Goal: Task Accomplishment & Management: Manage account settings

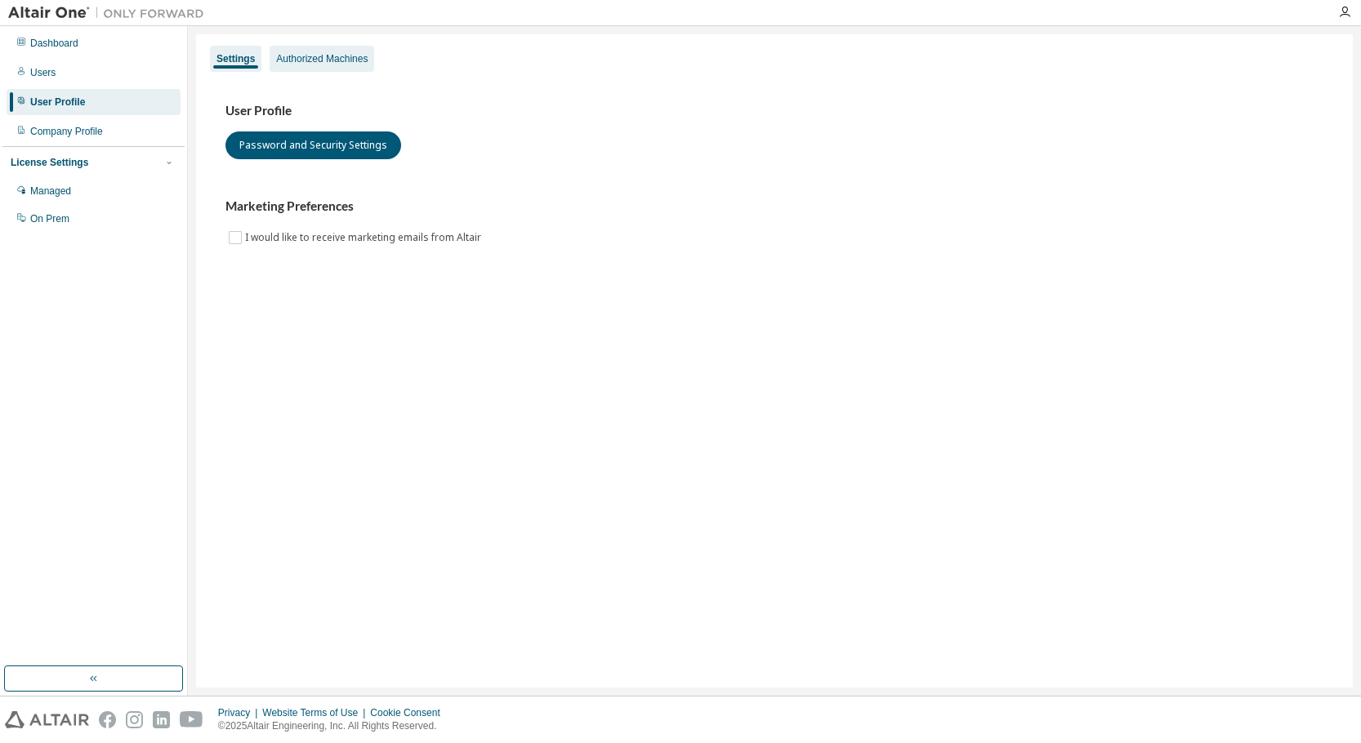
click at [321, 52] on div "Authorized Machines" at bounding box center [321, 58] width 91 height 13
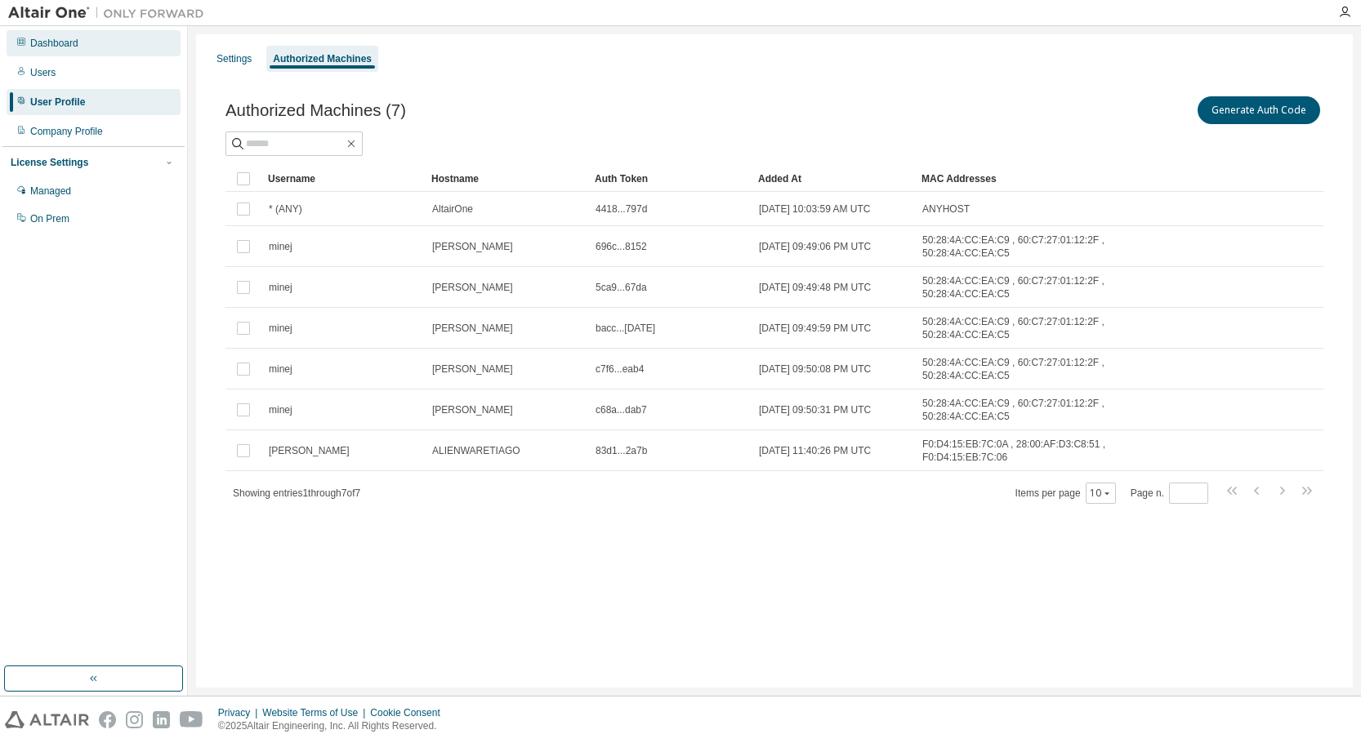
click at [74, 51] on div "Dashboard" at bounding box center [94, 43] width 174 height 26
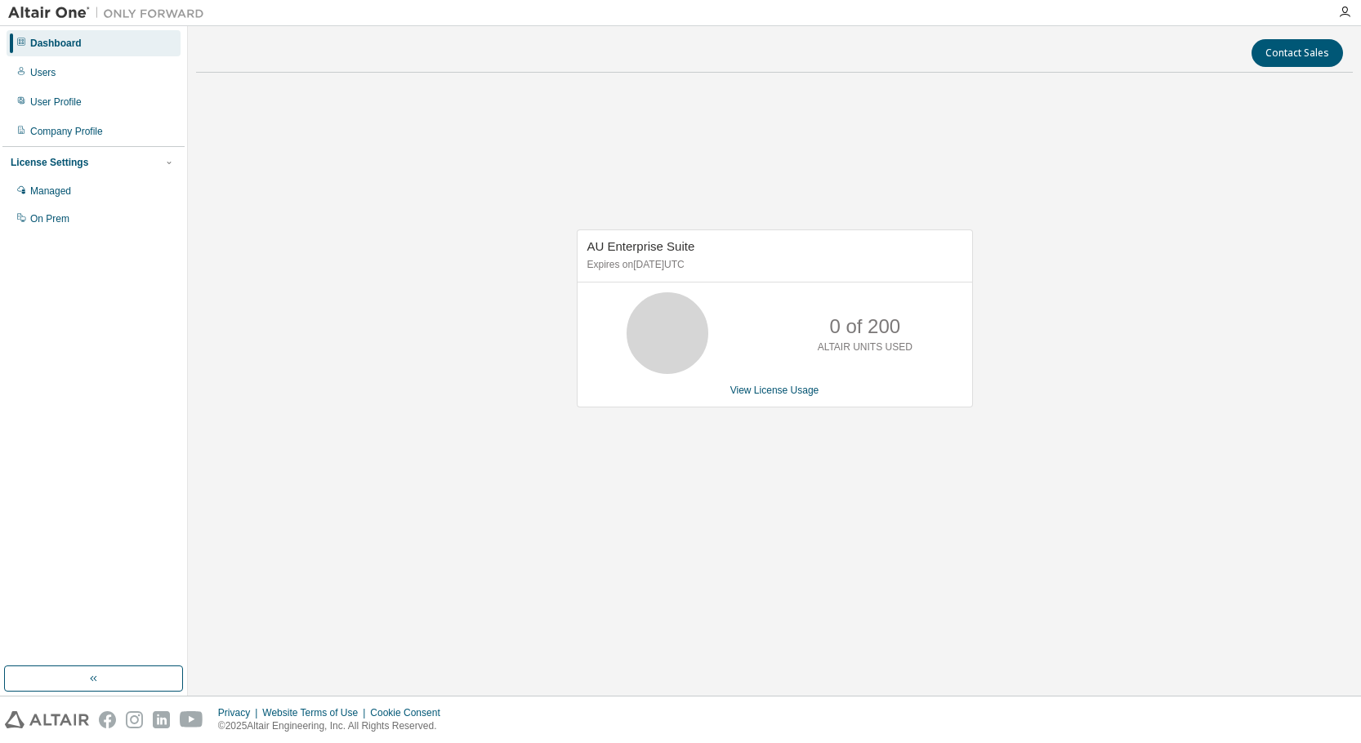
click at [58, 11] on img at bounding box center [110, 13] width 204 height 16
click at [85, 11] on img at bounding box center [110, 13] width 204 height 16
click at [87, 69] on div "Users" at bounding box center [94, 73] width 174 height 26
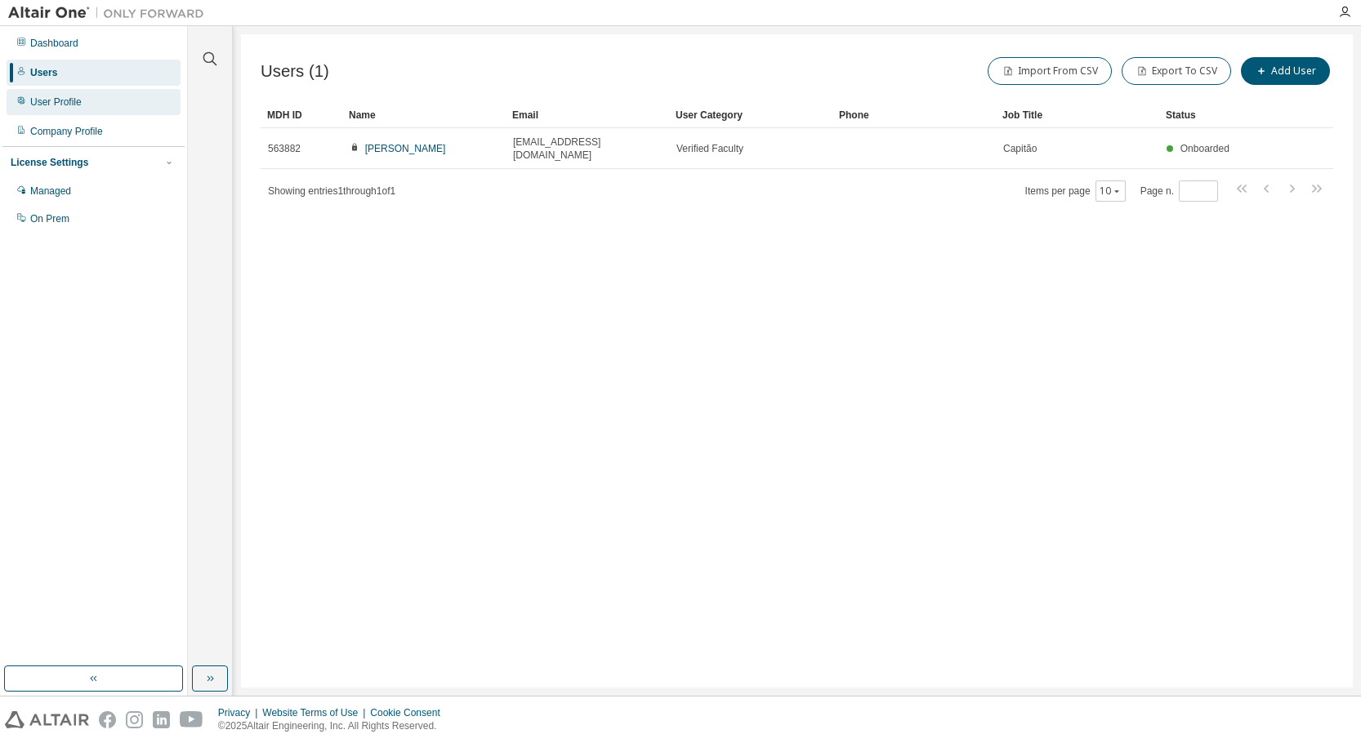
click at [94, 107] on div "User Profile" at bounding box center [94, 102] width 174 height 26
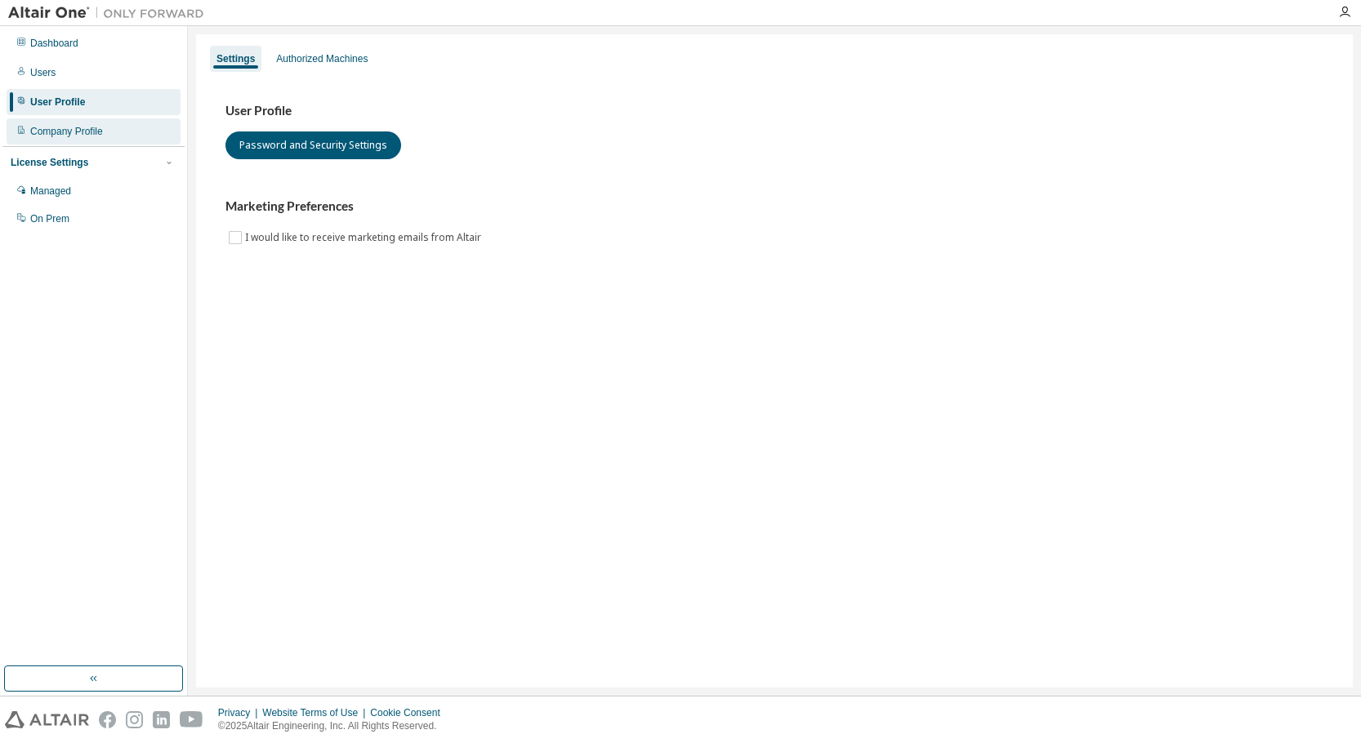
click at [88, 130] on div "Company Profile" at bounding box center [66, 131] width 73 height 13
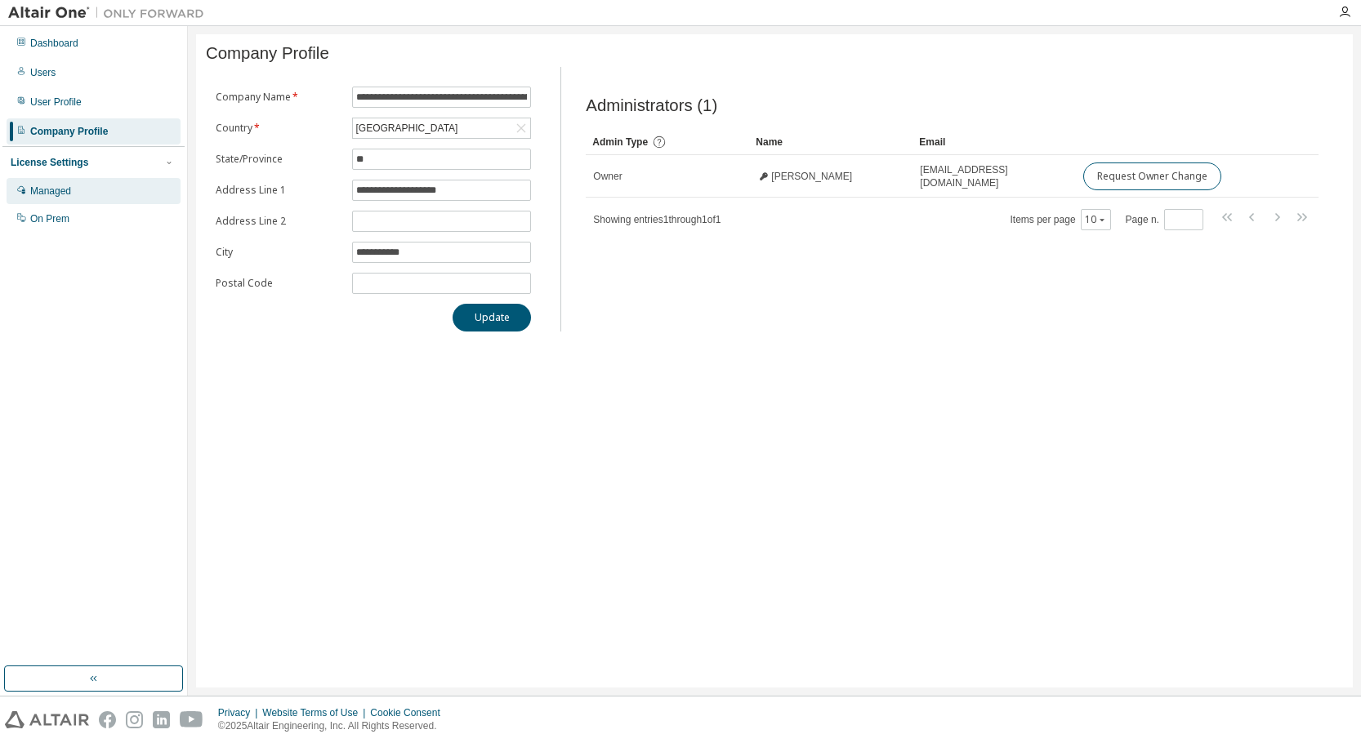
click at [57, 191] on div "Managed" at bounding box center [50, 191] width 41 height 13
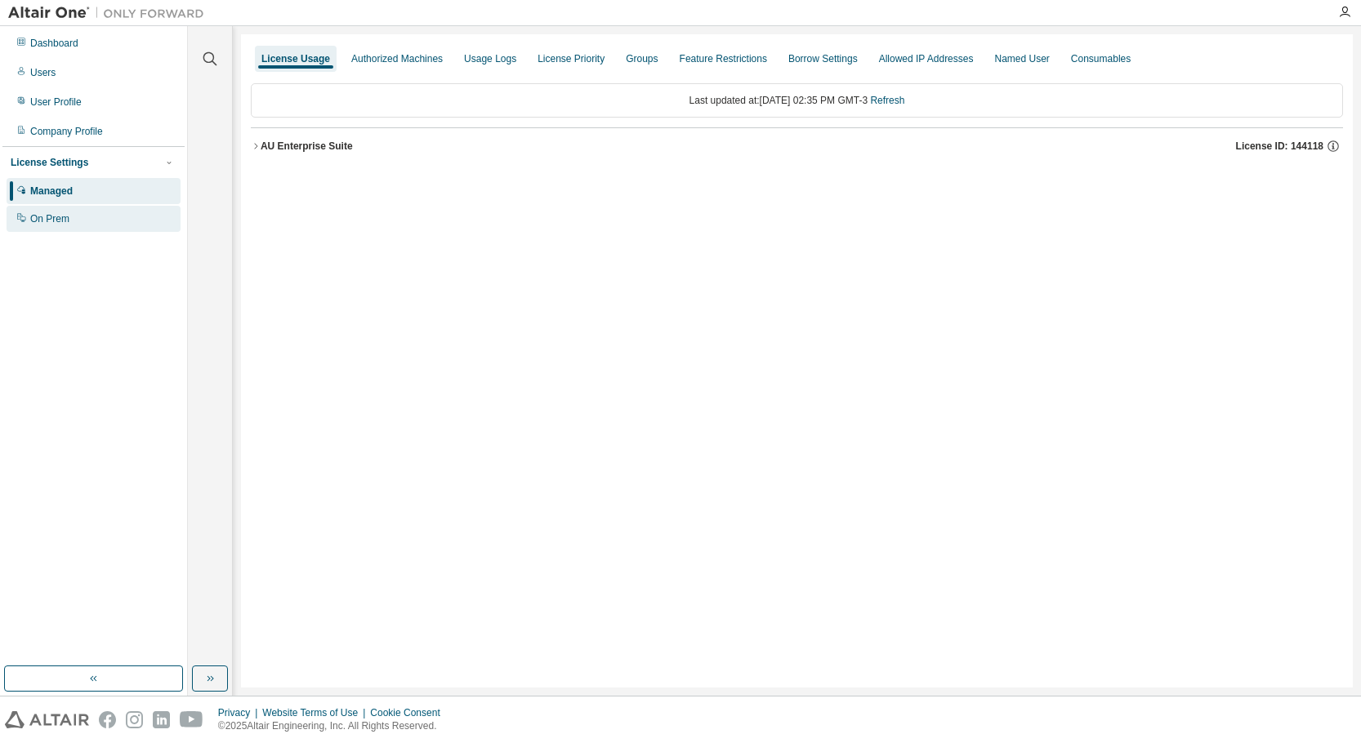
click at [61, 208] on div "On Prem" at bounding box center [94, 219] width 174 height 26
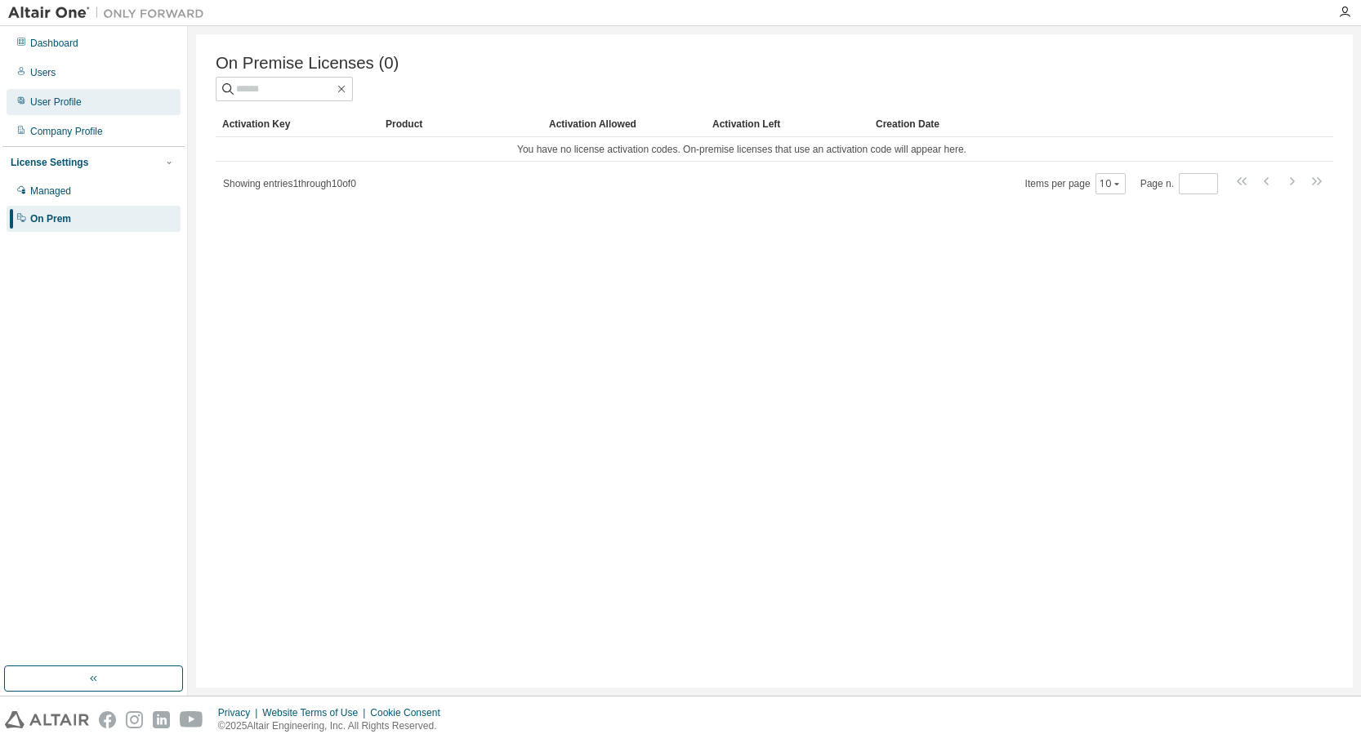
click at [74, 92] on div "User Profile" at bounding box center [94, 102] width 174 height 26
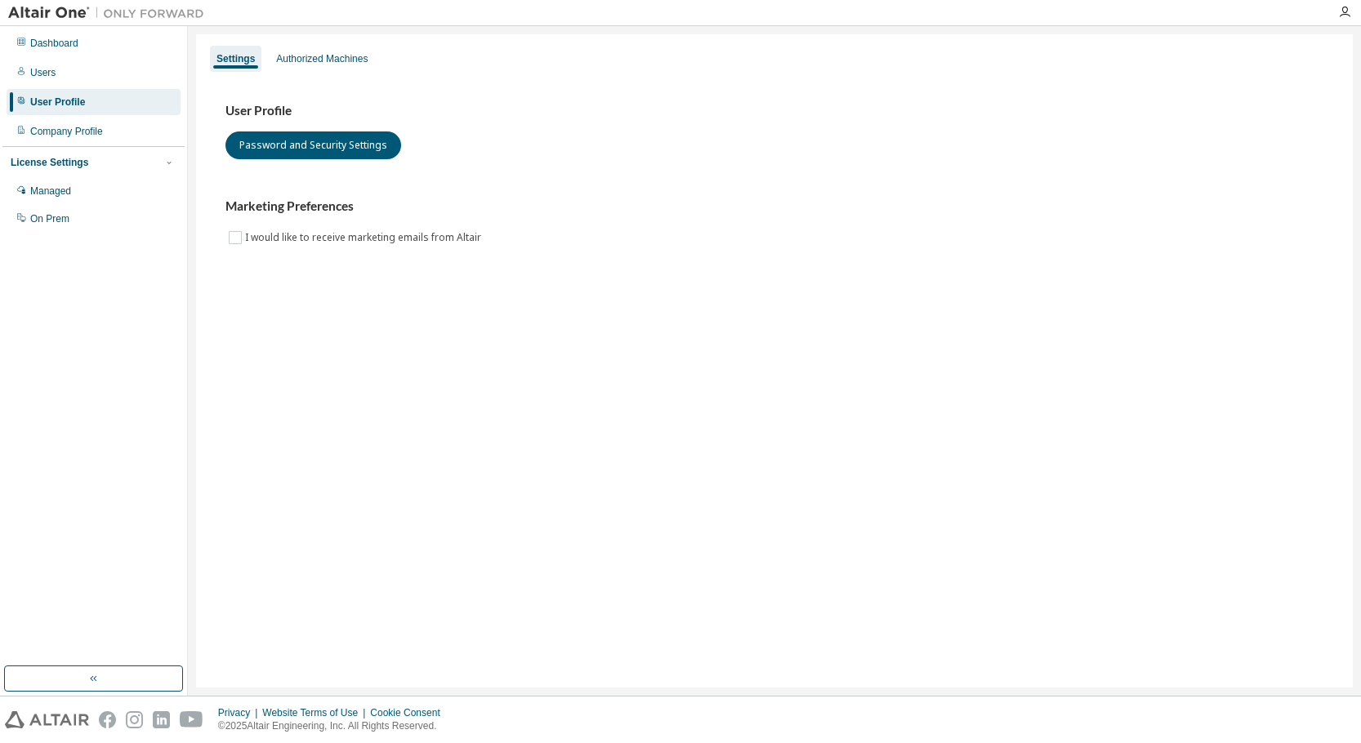
click at [90, 86] on div "Dashboard Users User Profile Company Profile License Settings Managed On Prem" at bounding box center [93, 131] width 182 height 205
click at [82, 75] on div "Users" at bounding box center [94, 73] width 174 height 26
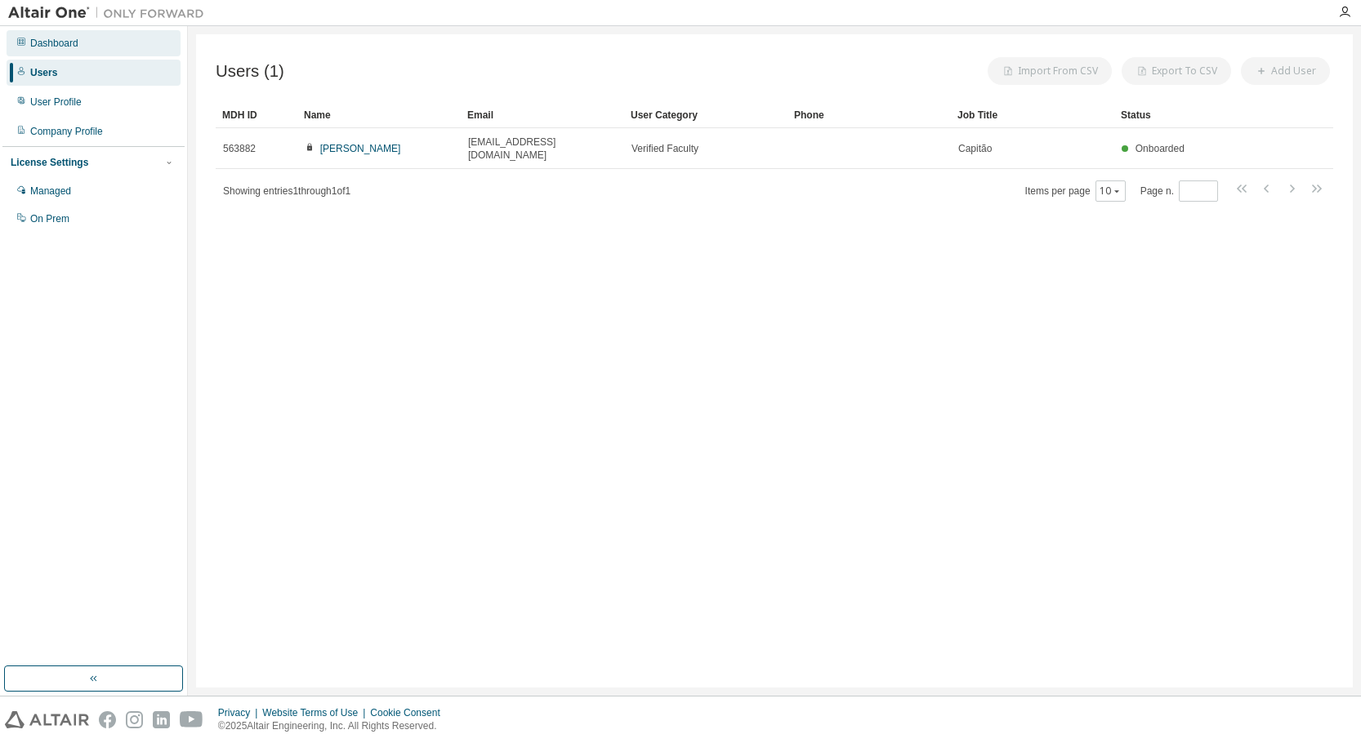
click at [76, 43] on div "Dashboard" at bounding box center [54, 43] width 48 height 13
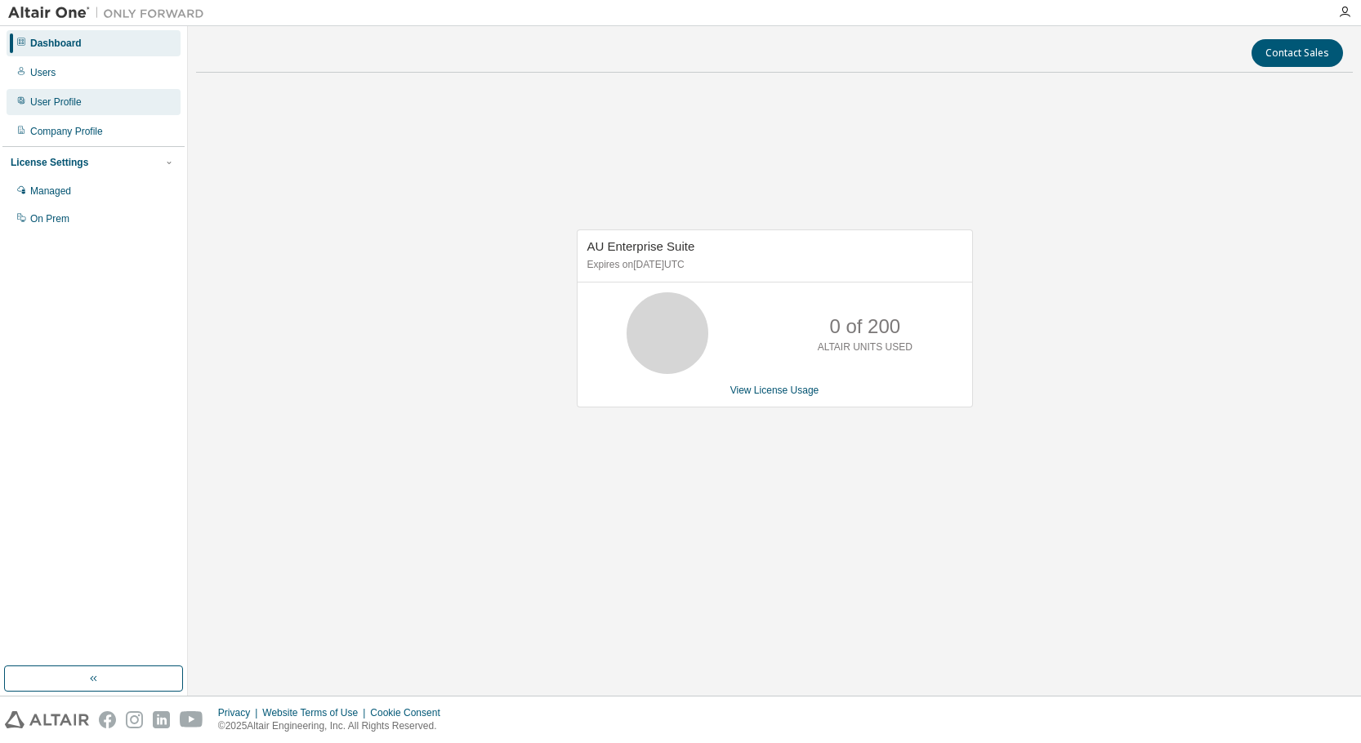
click at [84, 93] on div "User Profile" at bounding box center [94, 102] width 174 height 26
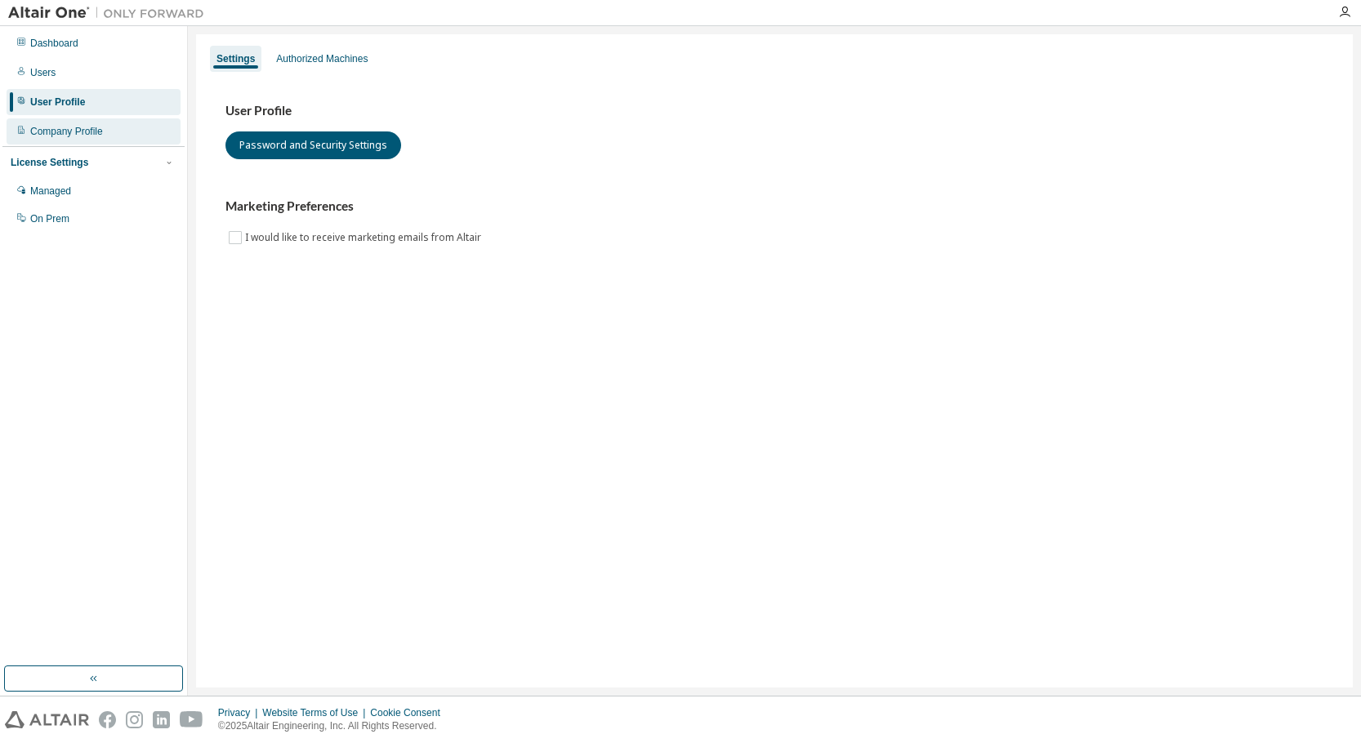
click at [90, 125] on div "Company Profile" at bounding box center [66, 131] width 73 height 13
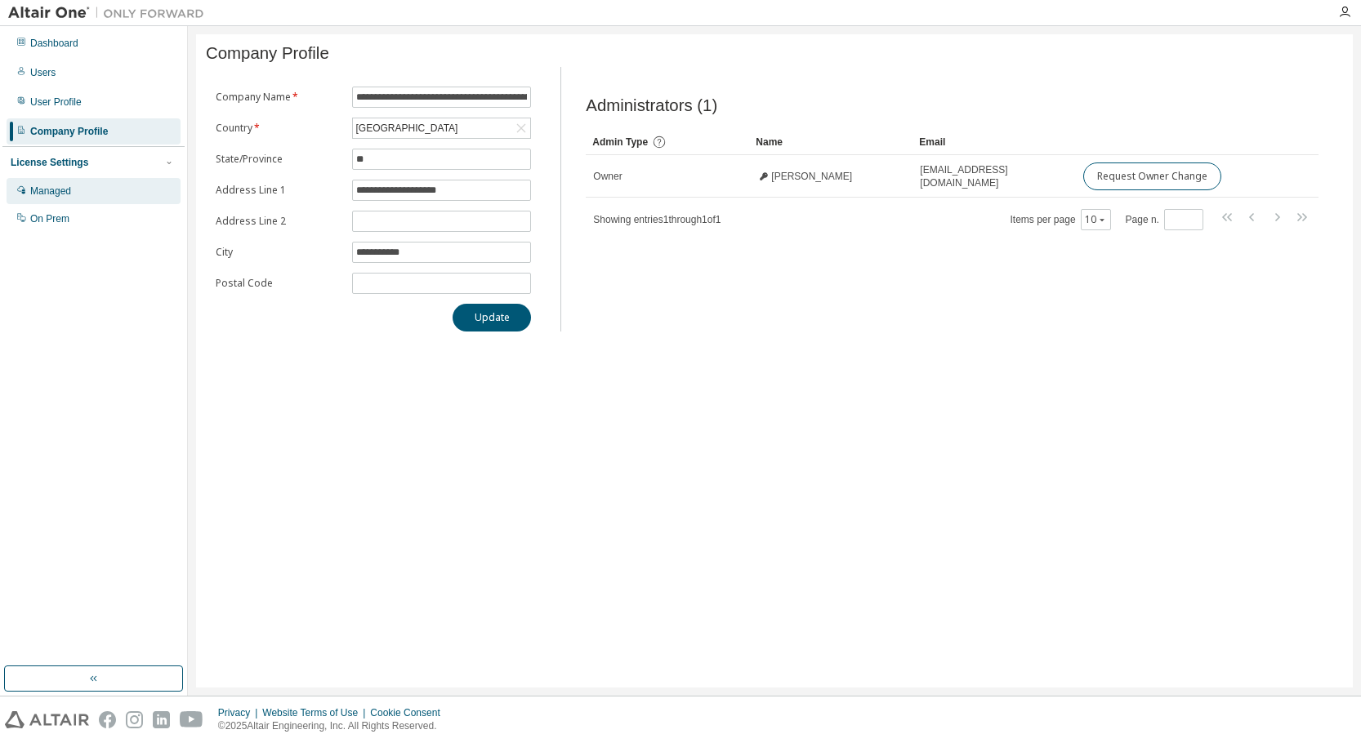
click at [61, 193] on div "Managed" at bounding box center [50, 191] width 41 height 13
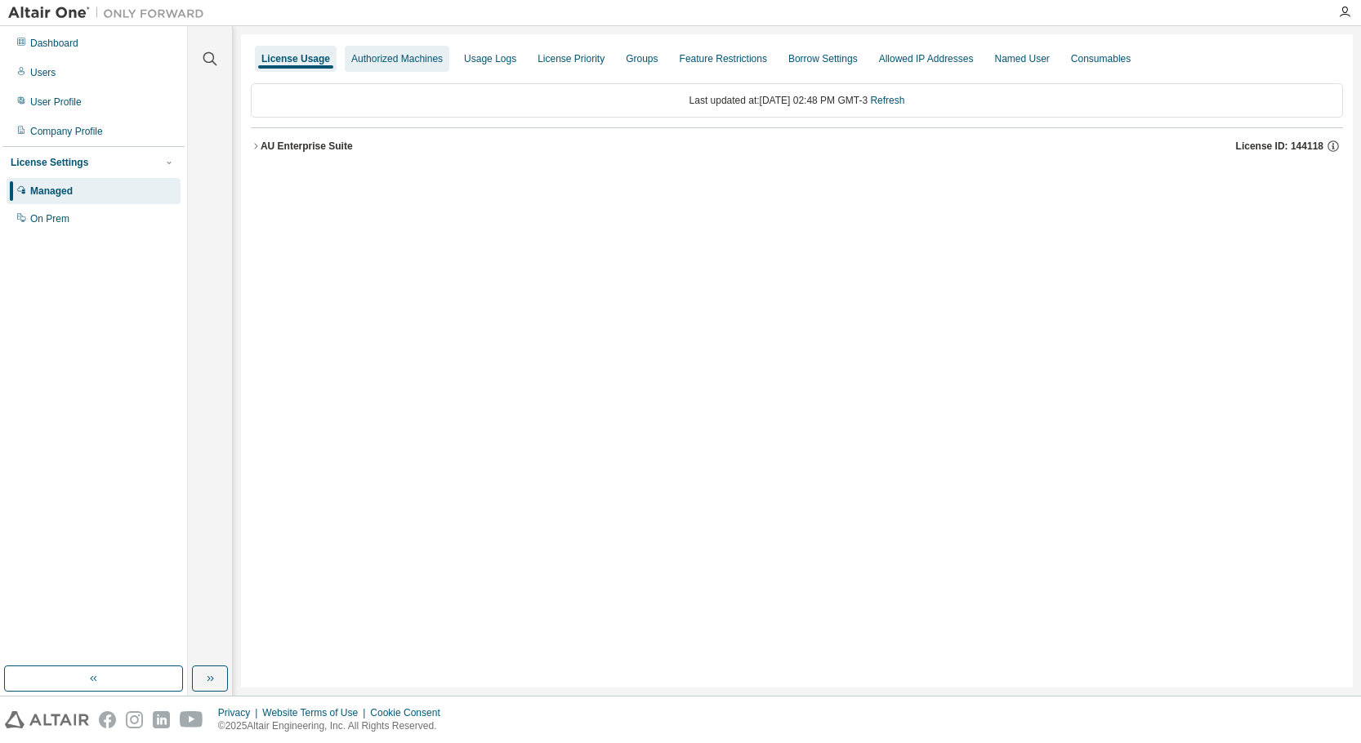
click at [359, 58] on div "Authorized Machines" at bounding box center [396, 58] width 91 height 13
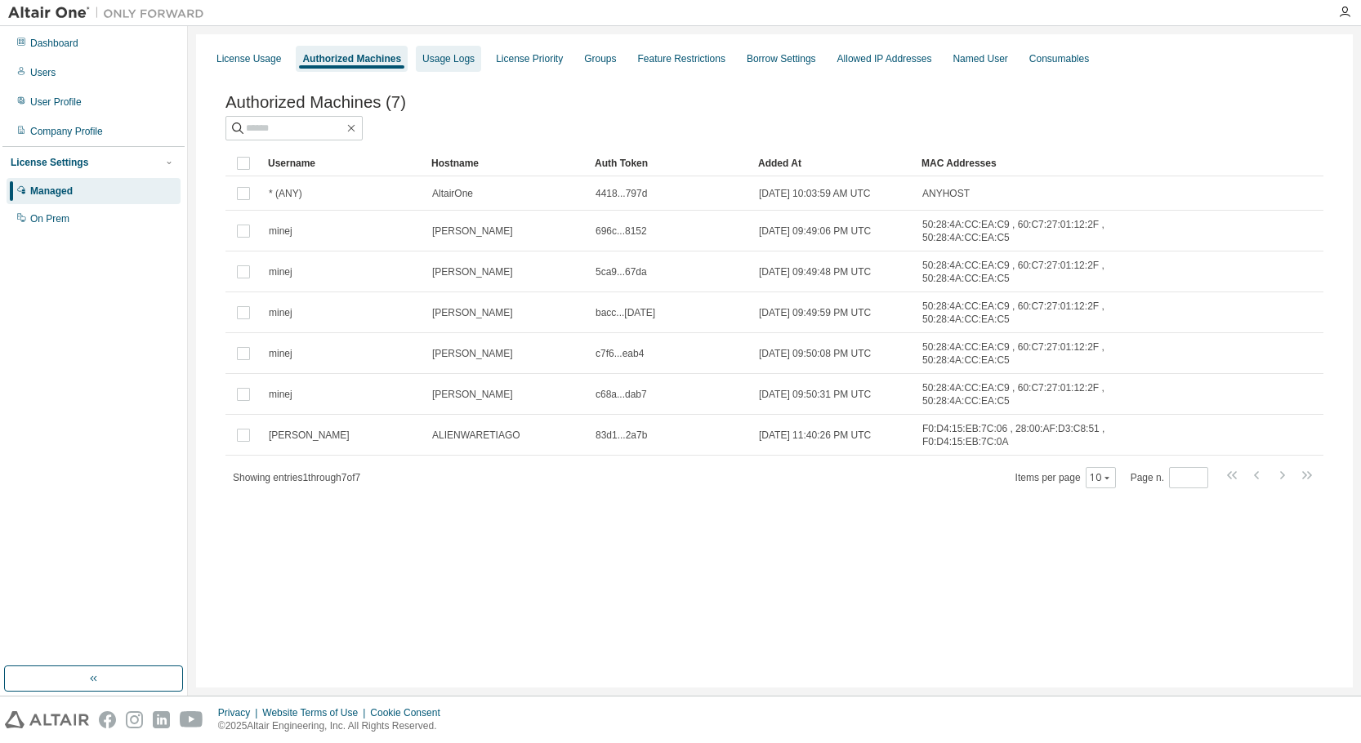
click at [451, 56] on div "Usage Logs" at bounding box center [448, 58] width 52 height 13
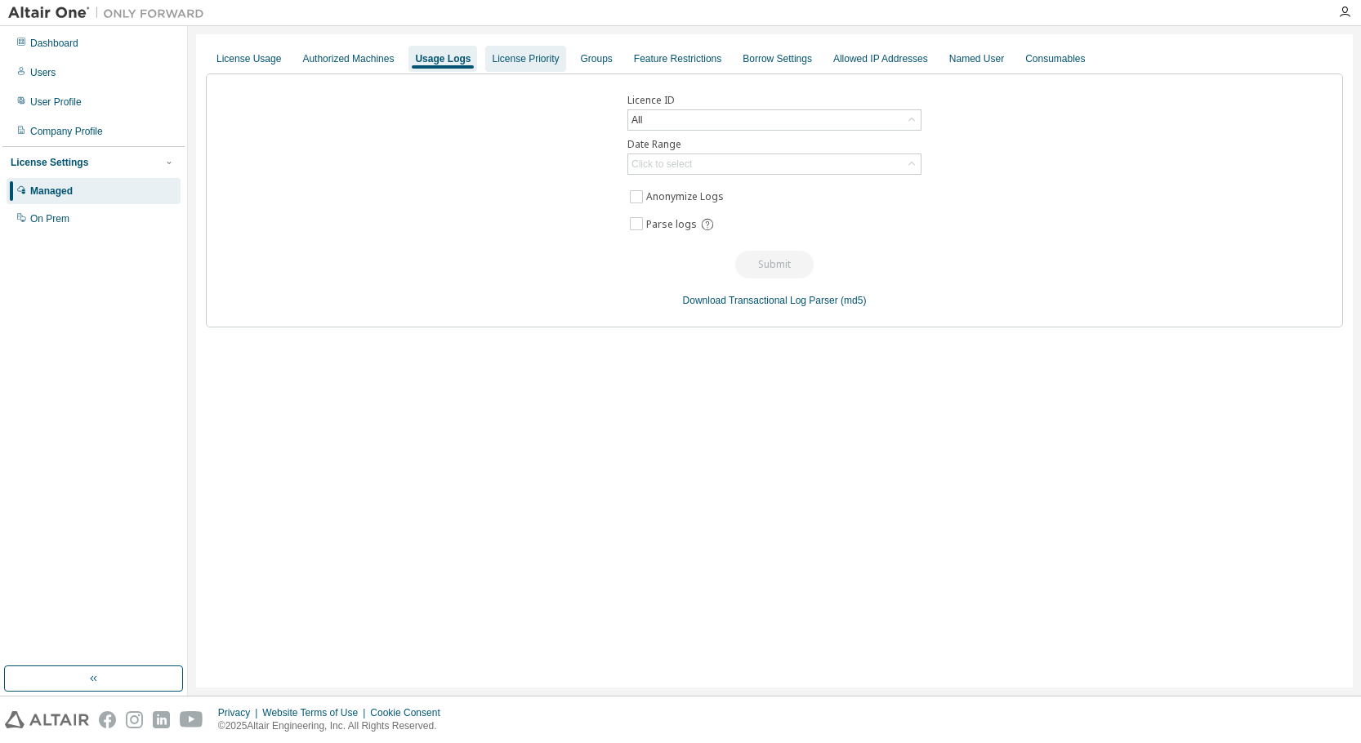
click at [510, 65] on div "License Priority" at bounding box center [525, 58] width 67 height 13
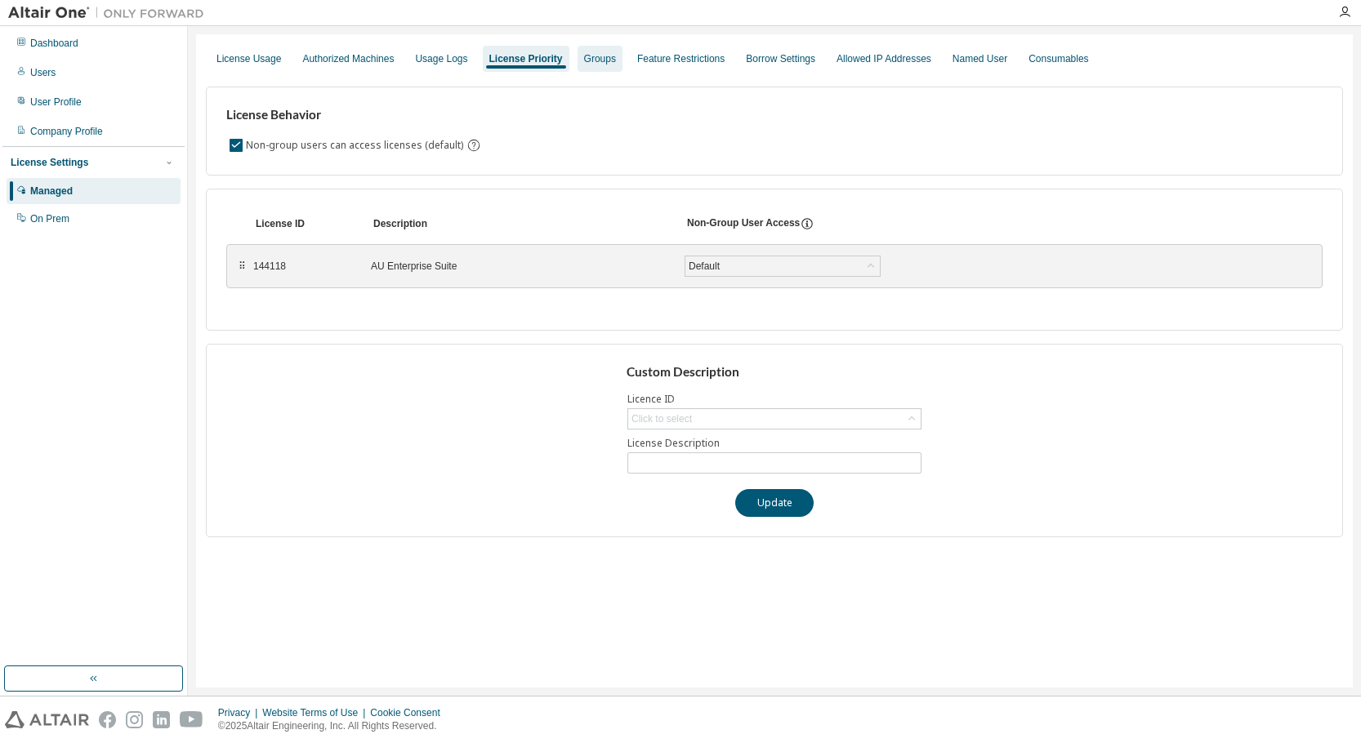
click at [604, 58] on div "Groups" at bounding box center [600, 58] width 32 height 13
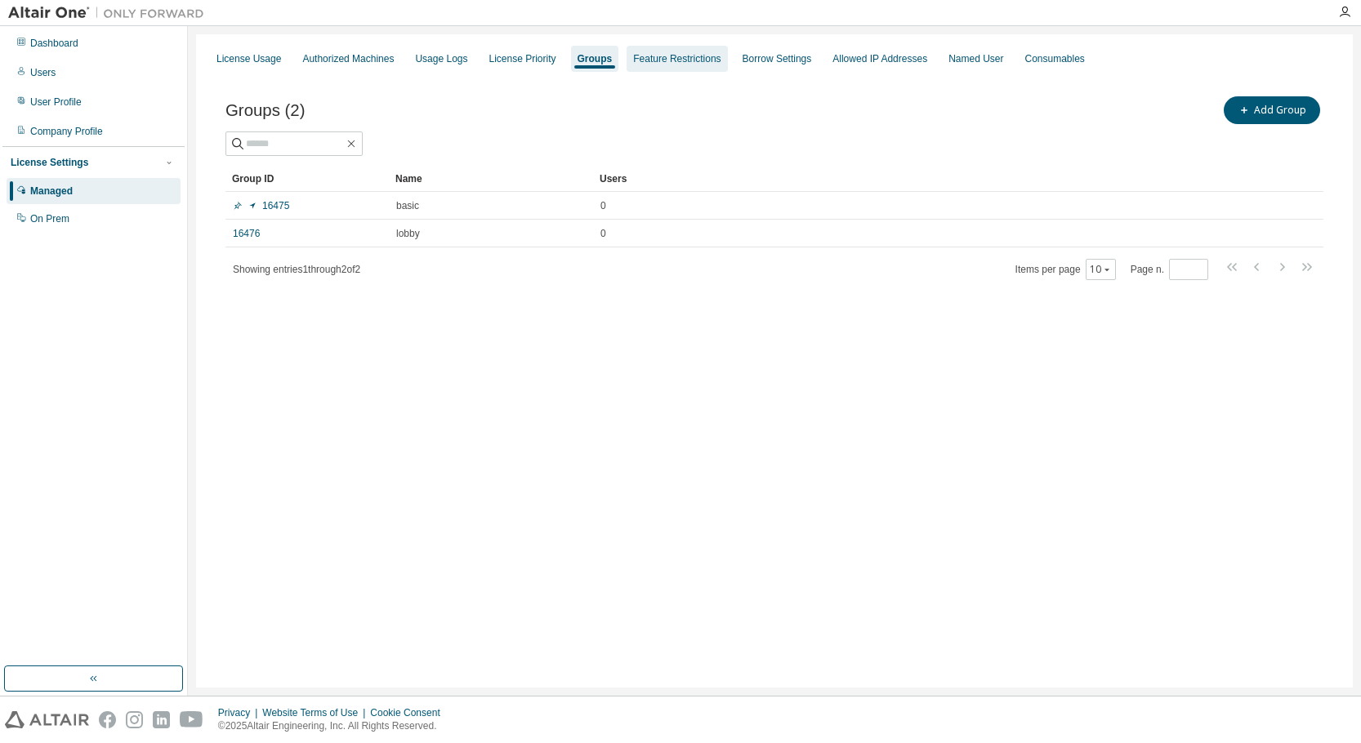
click at [654, 60] on div "Feature Restrictions" at bounding box center [676, 58] width 87 height 13
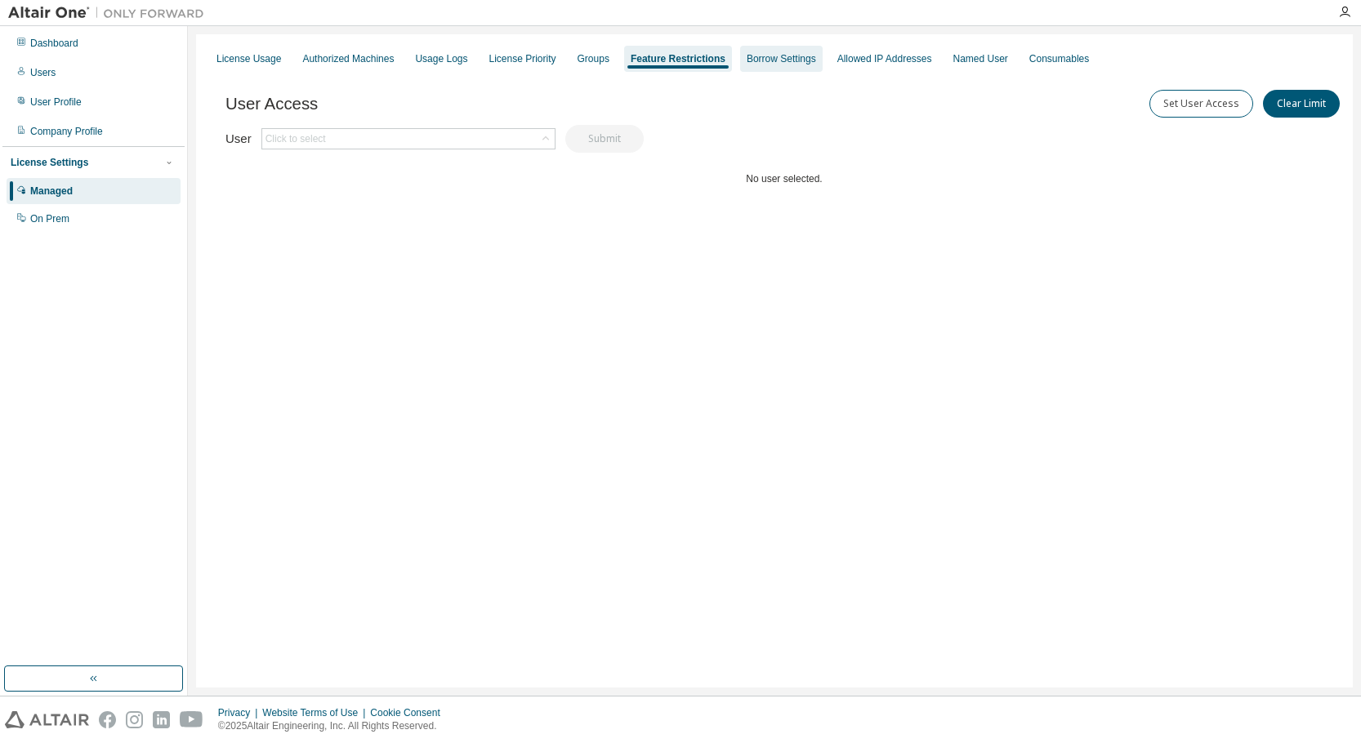
click at [756, 57] on div "Borrow Settings" at bounding box center [781, 58] width 69 height 13
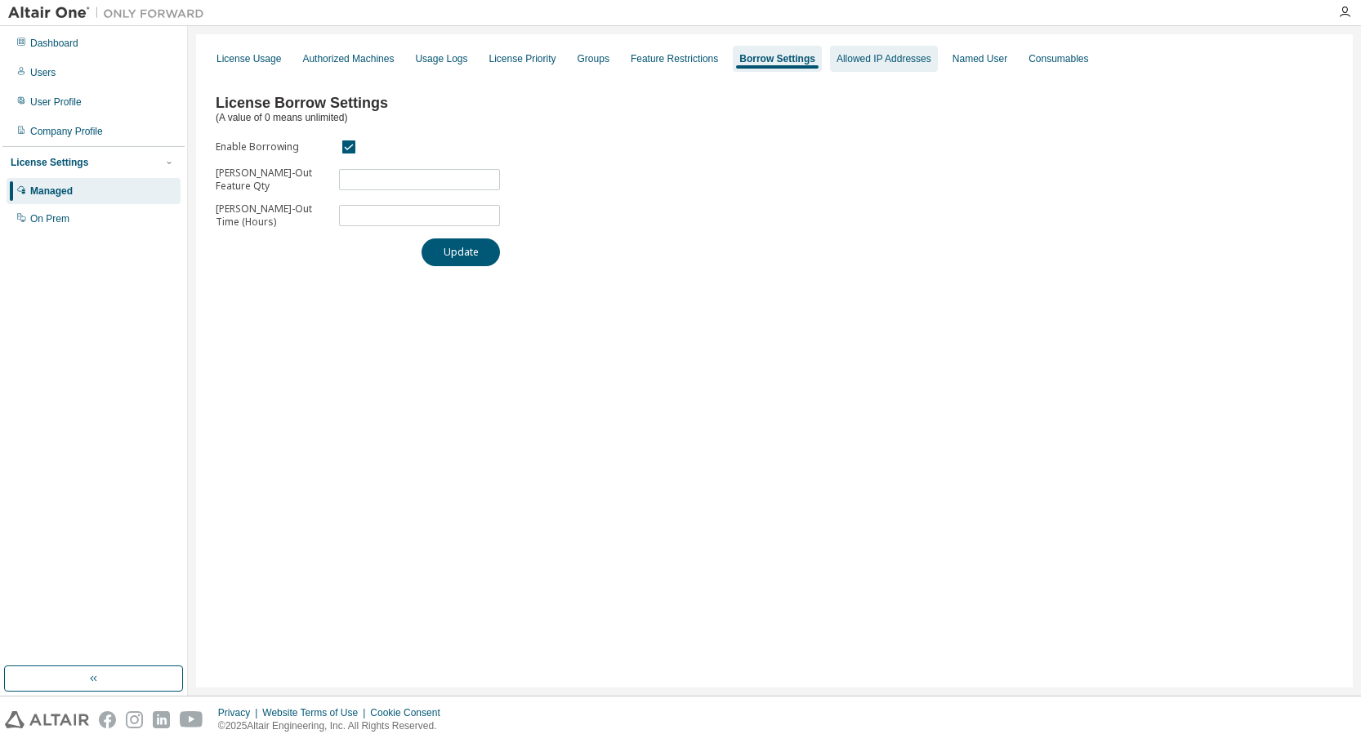
click at [863, 69] on div "Allowed IP Addresses" at bounding box center [884, 59] width 108 height 26
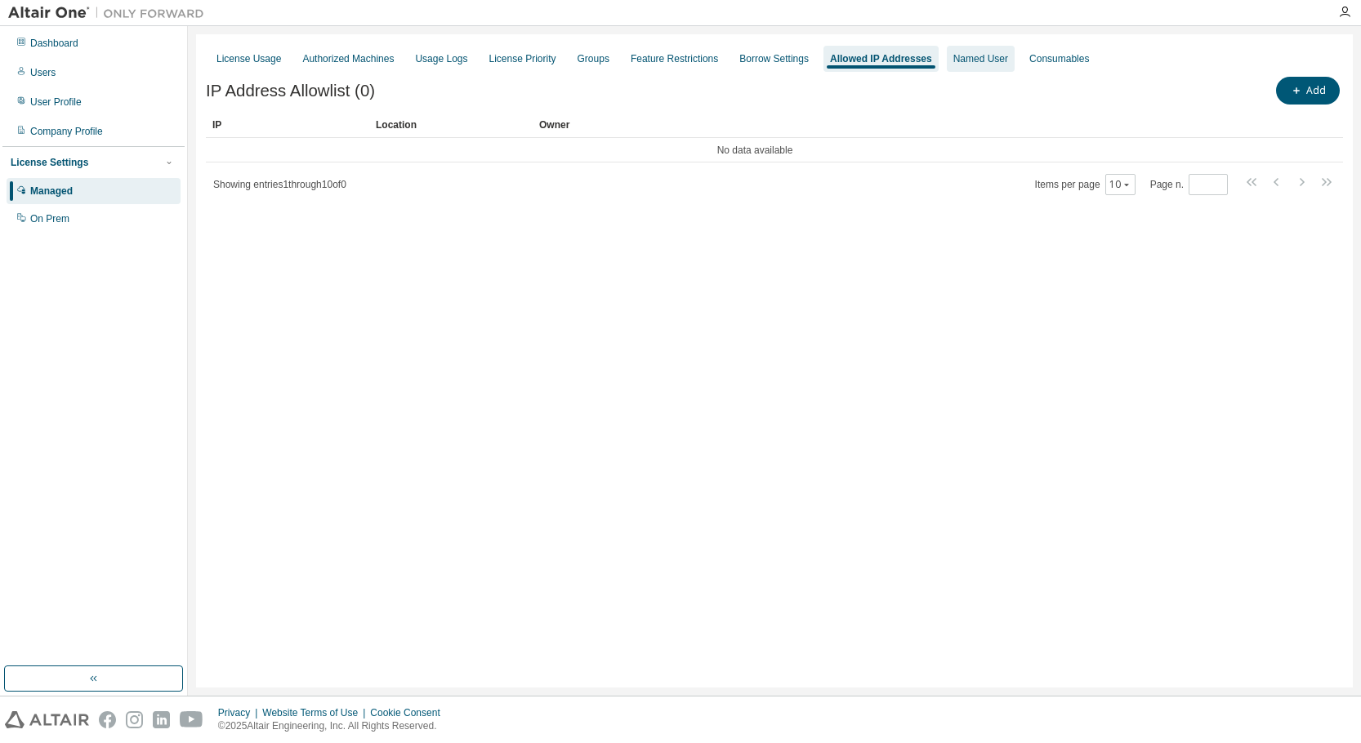
click at [975, 67] on div "Named User" at bounding box center [981, 59] width 68 height 26
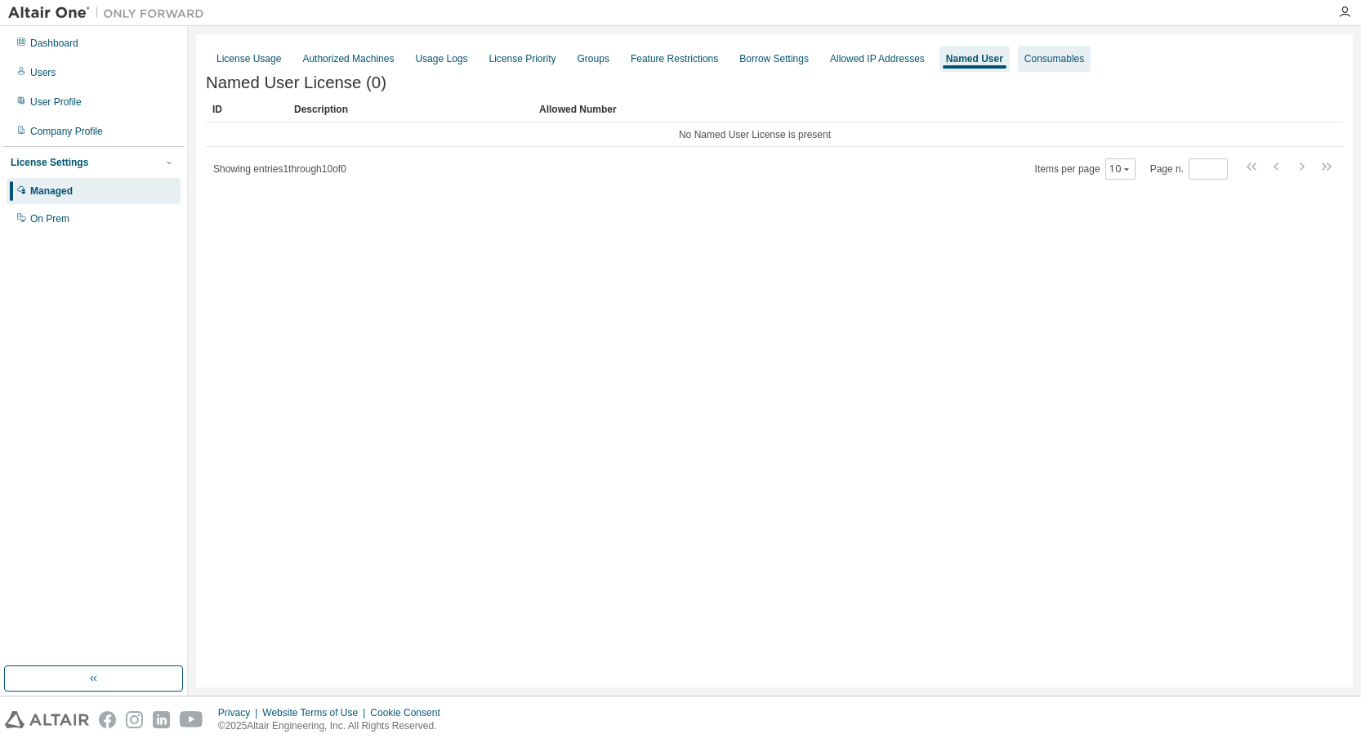
click at [1036, 68] on div "Consumables" at bounding box center [1054, 59] width 73 height 26
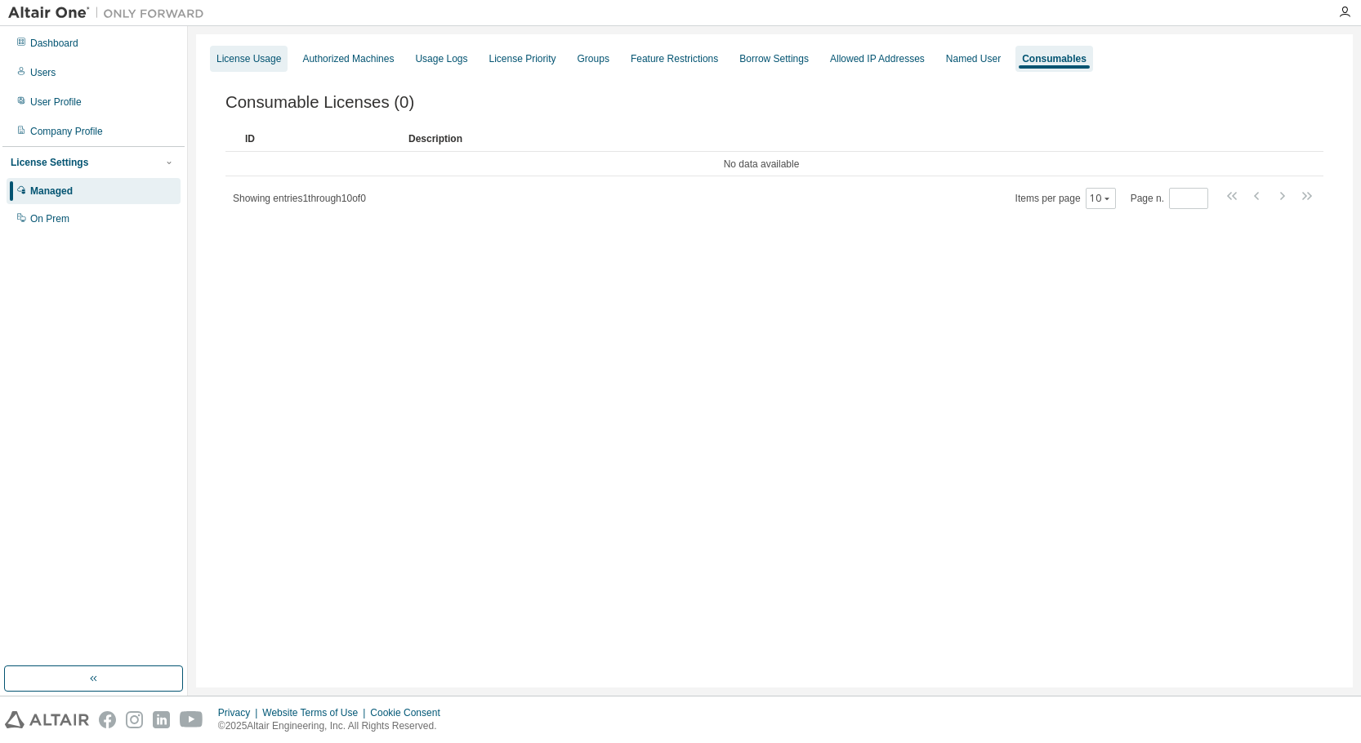
click at [233, 47] on div "License Usage" at bounding box center [249, 59] width 78 height 26
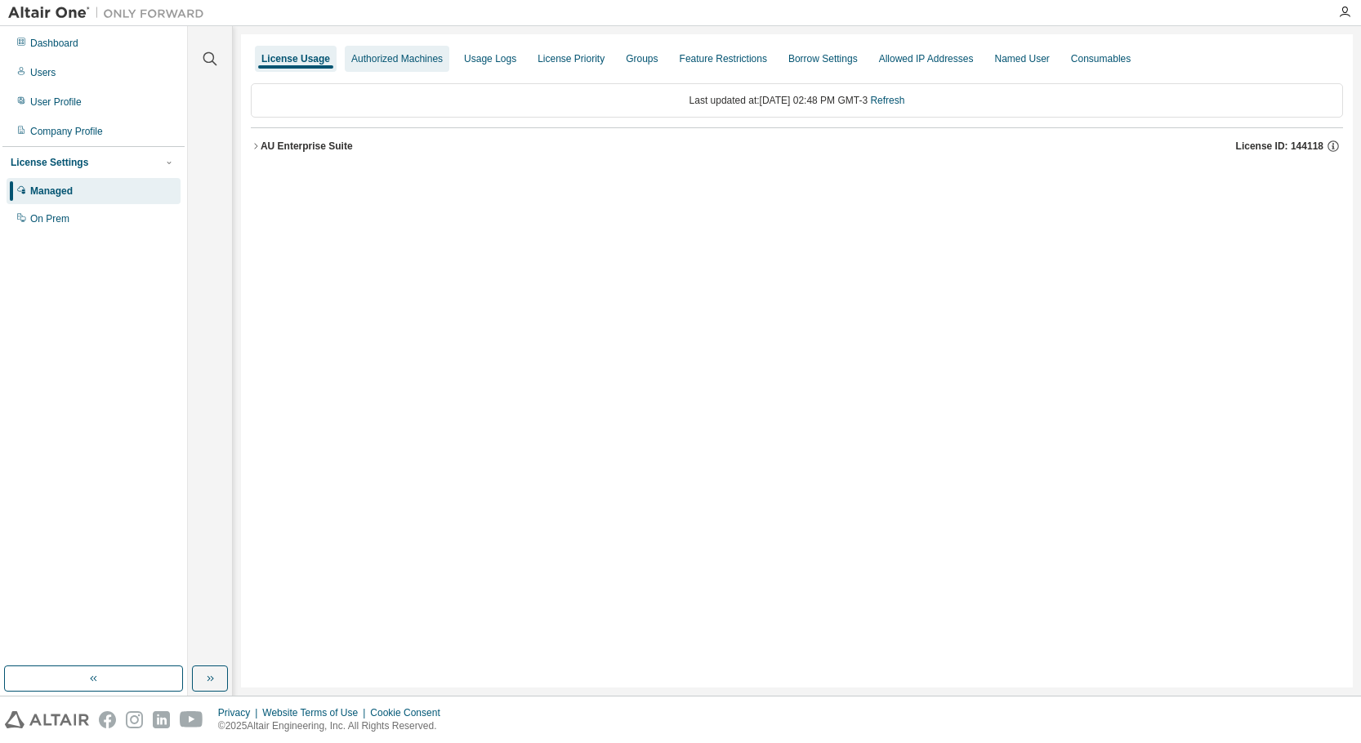
click at [411, 59] on div "Authorized Machines" at bounding box center [396, 58] width 91 height 13
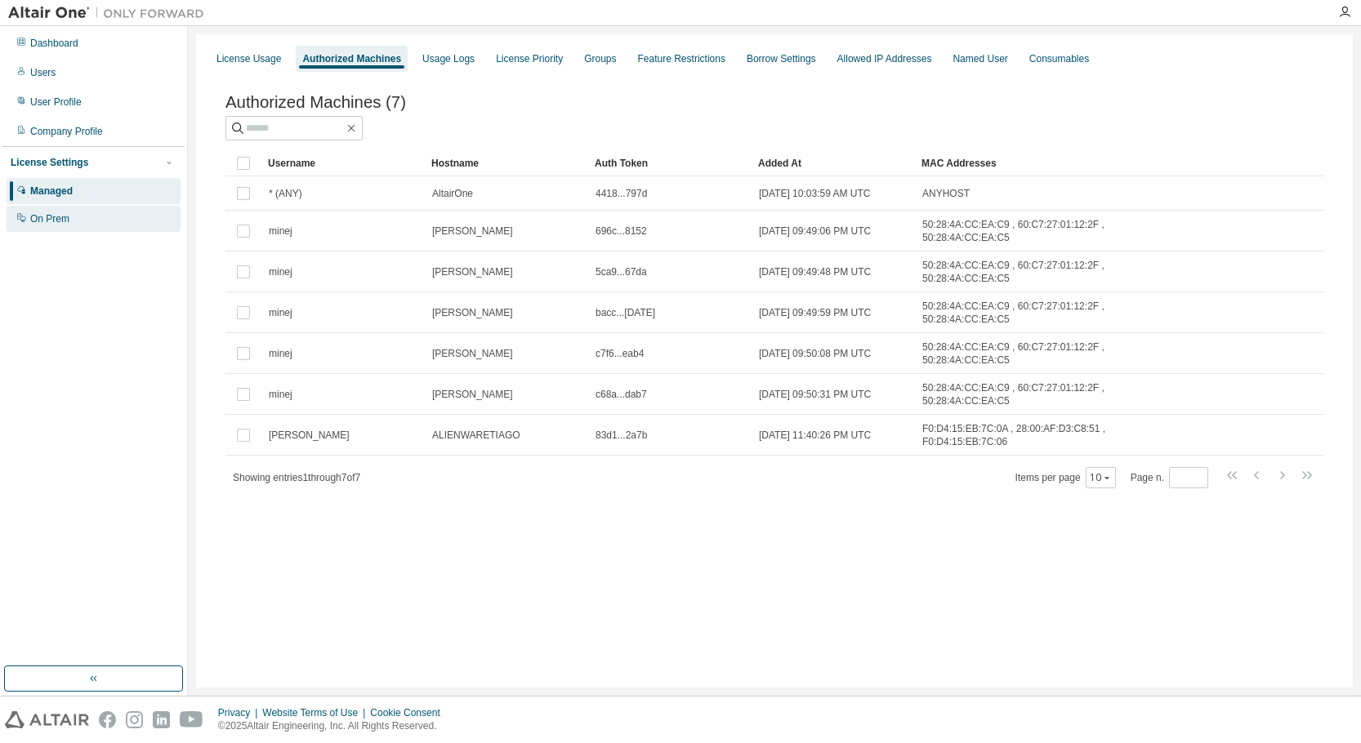
click at [78, 213] on div "On Prem" at bounding box center [94, 219] width 174 height 26
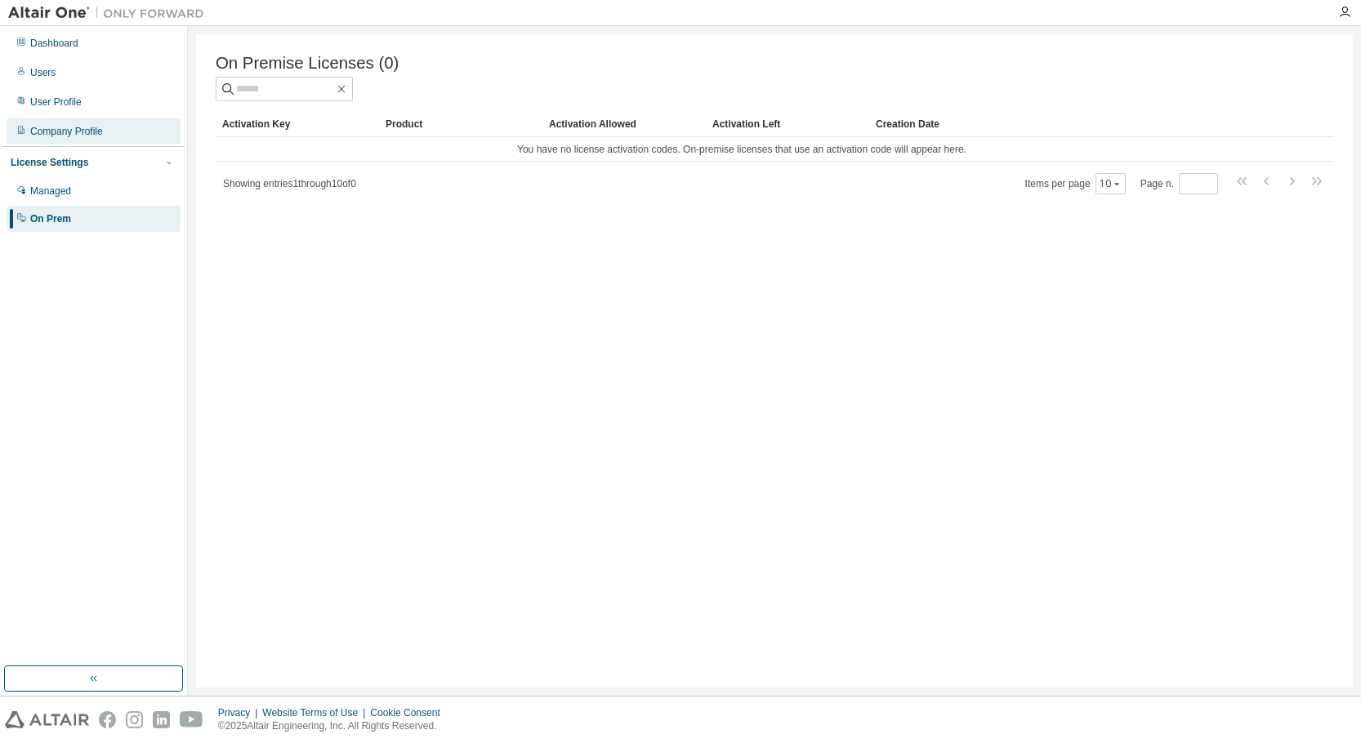
click at [70, 133] on div "Company Profile" at bounding box center [66, 131] width 73 height 13
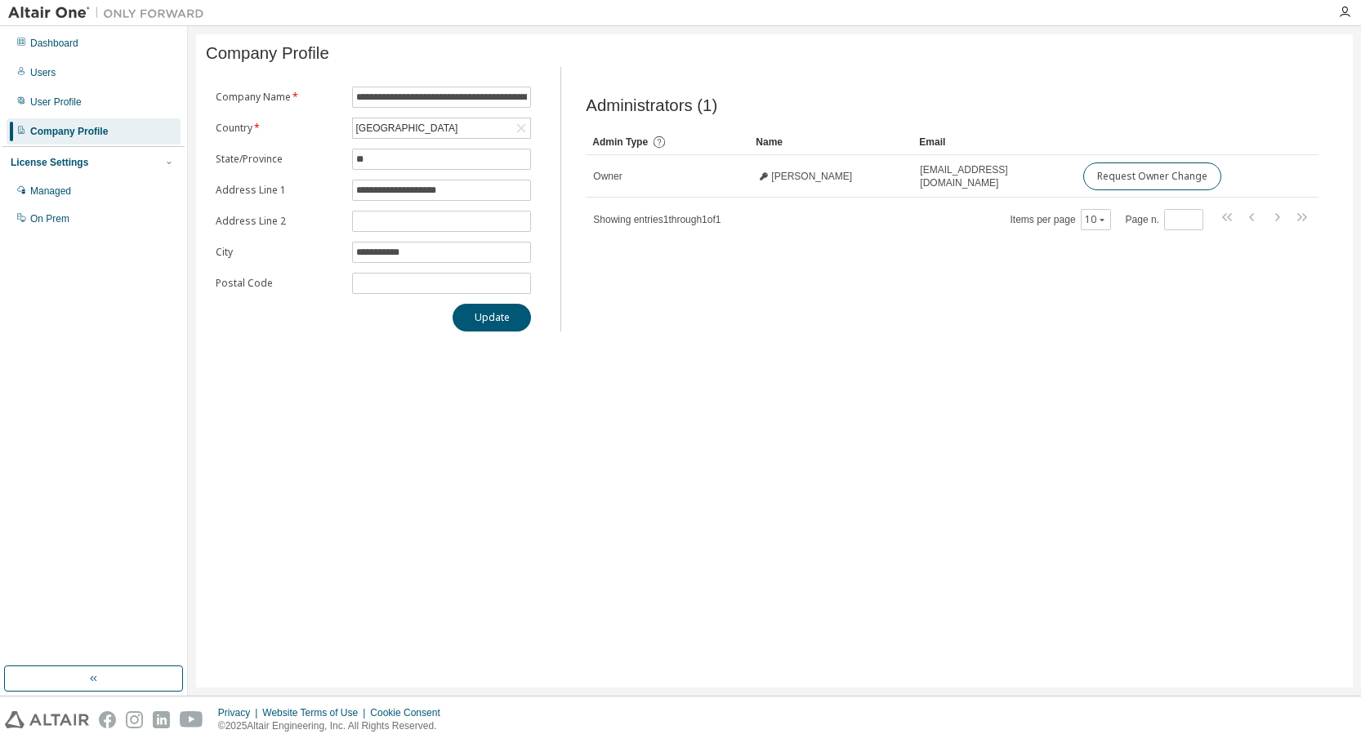
click at [86, 159] on div "License Settings" at bounding box center [94, 162] width 166 height 15
click at [141, 161] on div "License Settings" at bounding box center [94, 162] width 166 height 15
click at [97, 110] on div "User Profile" at bounding box center [94, 102] width 174 height 26
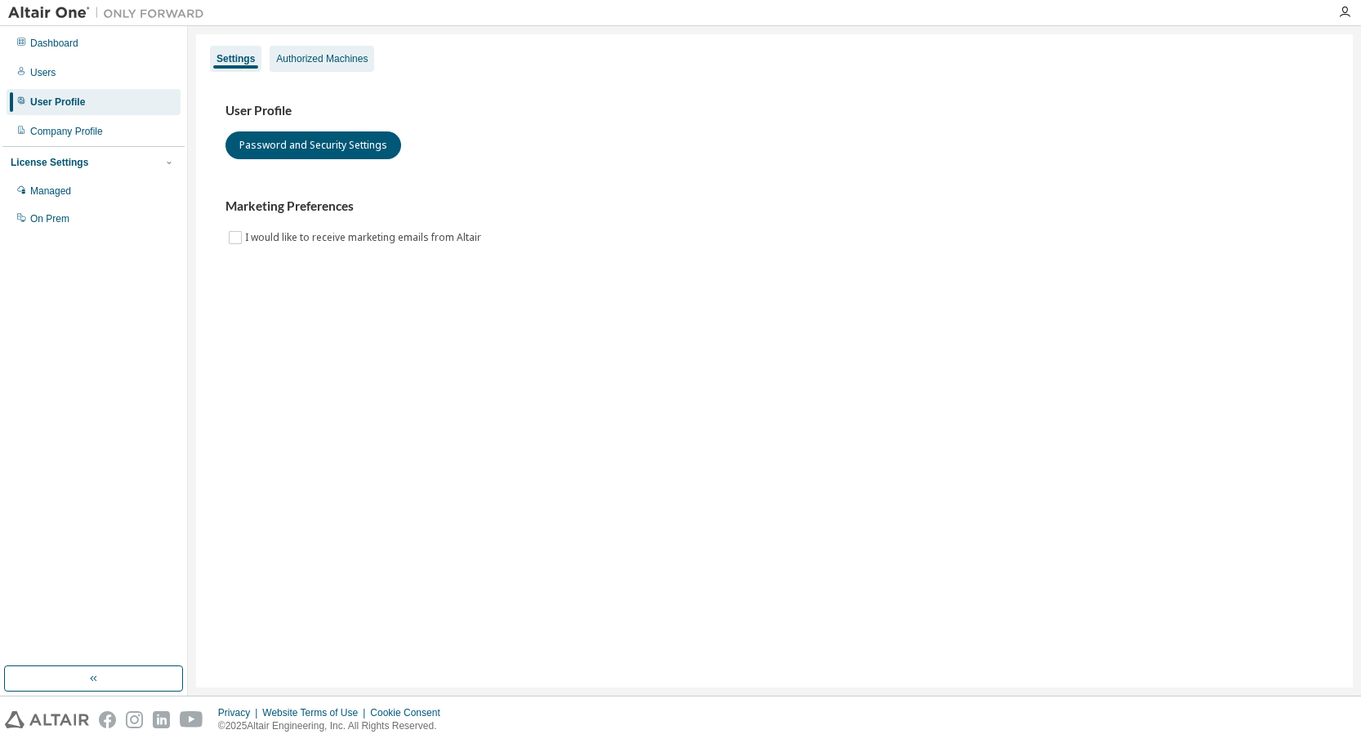
click at [330, 54] on div "Authorized Machines" at bounding box center [321, 58] width 91 height 13
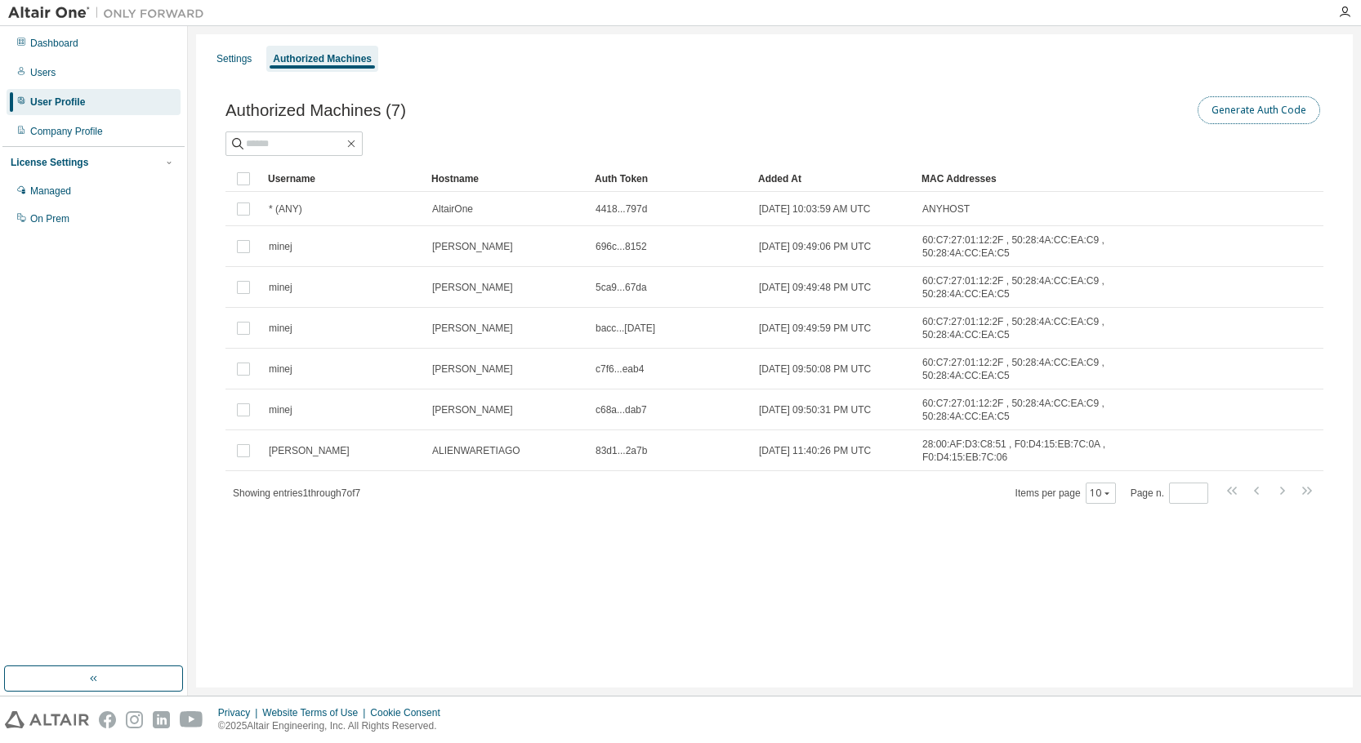
click at [1275, 115] on button "Generate Auth Code" at bounding box center [1258, 110] width 123 height 28
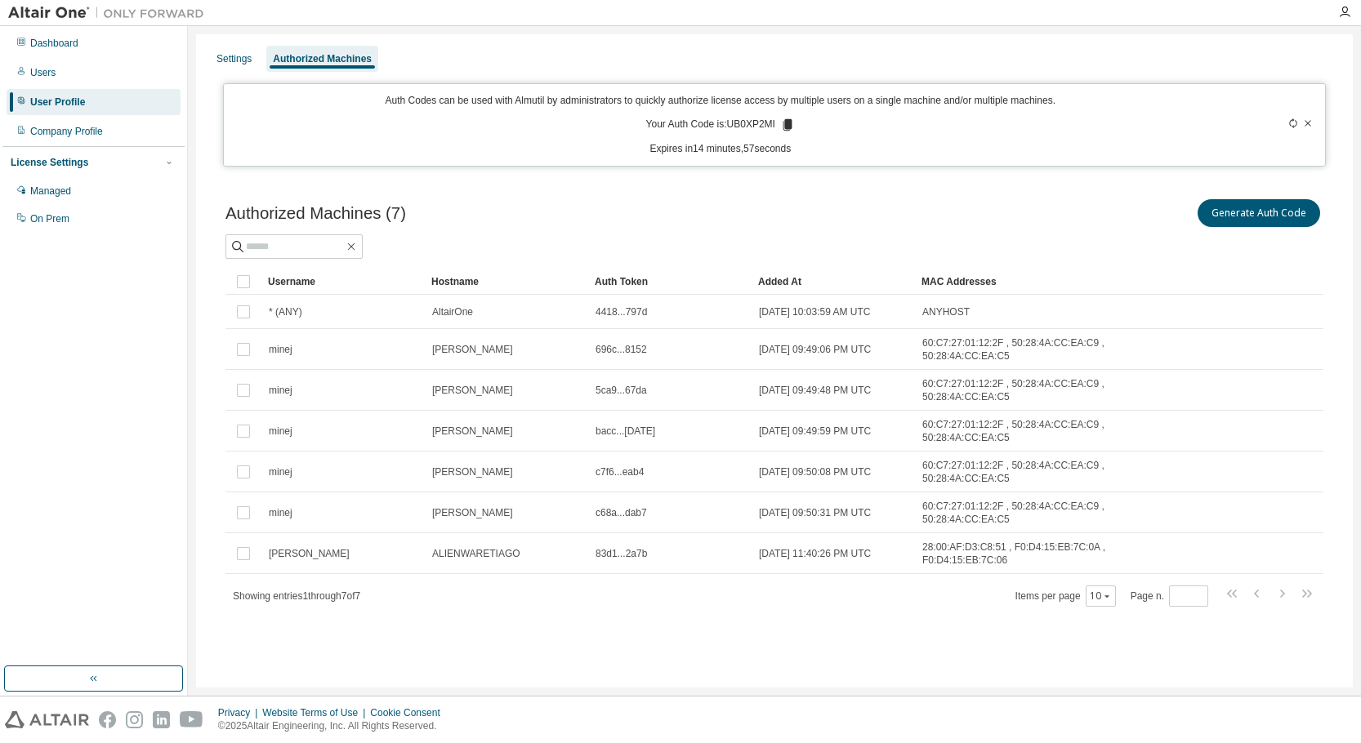
click at [1308, 123] on icon at bounding box center [1308, 123] width 10 height 10
